Goal: Task Accomplishment & Management: Use online tool/utility

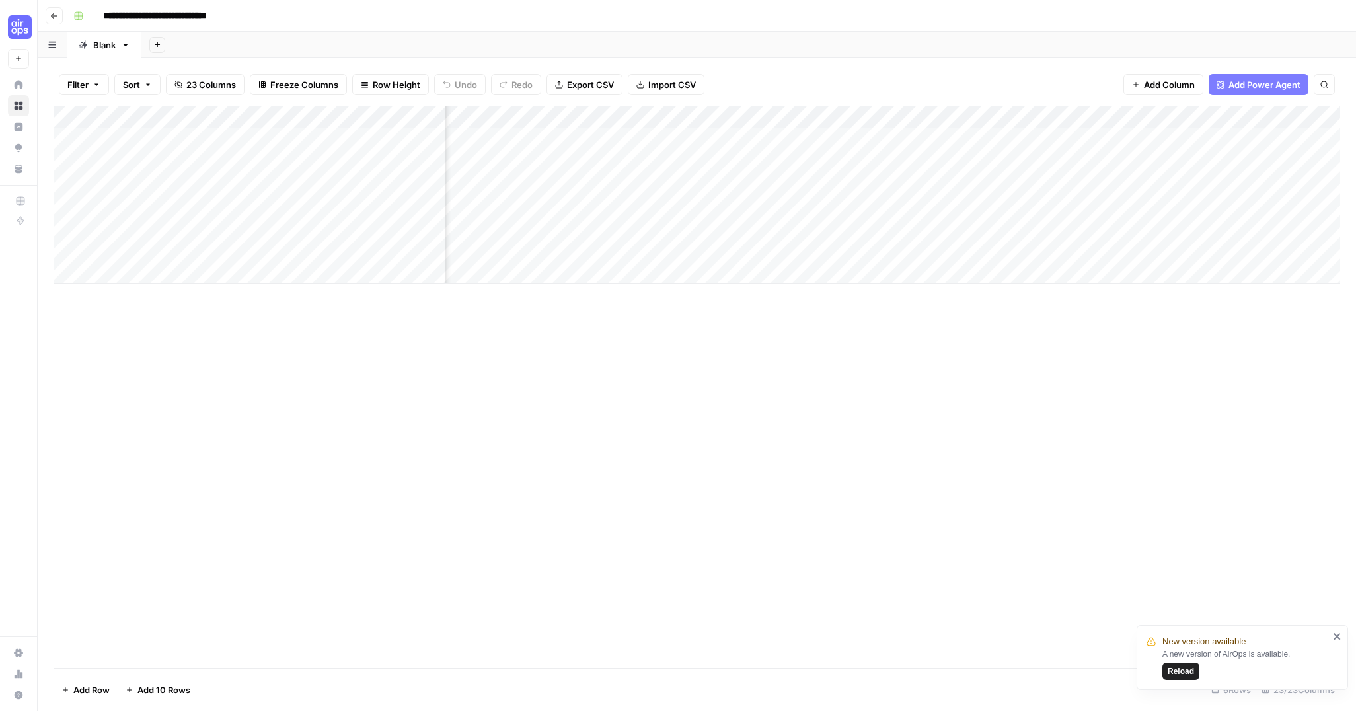
scroll to position [0, 1760]
click at [1186, 672] on span "Reload" at bounding box center [1181, 671] width 26 height 12
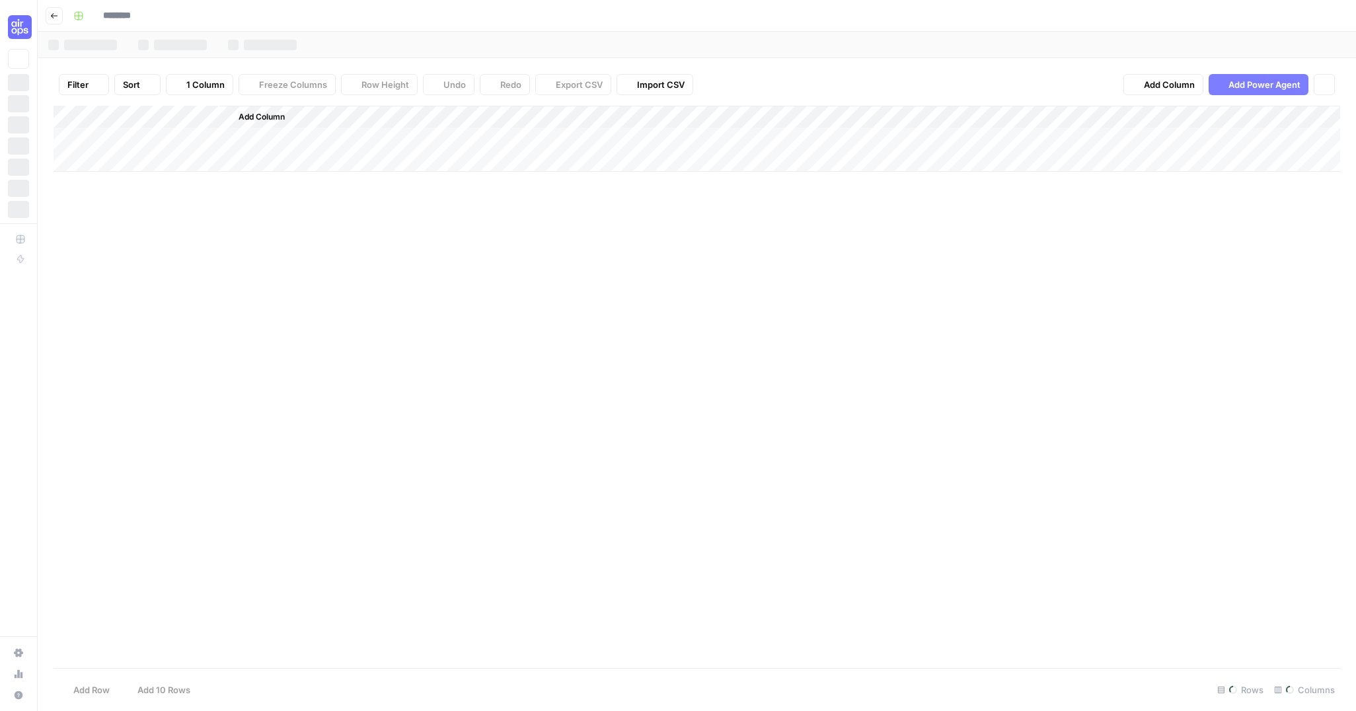
type input "**********"
